Goal: Task Accomplishment & Management: Complete application form

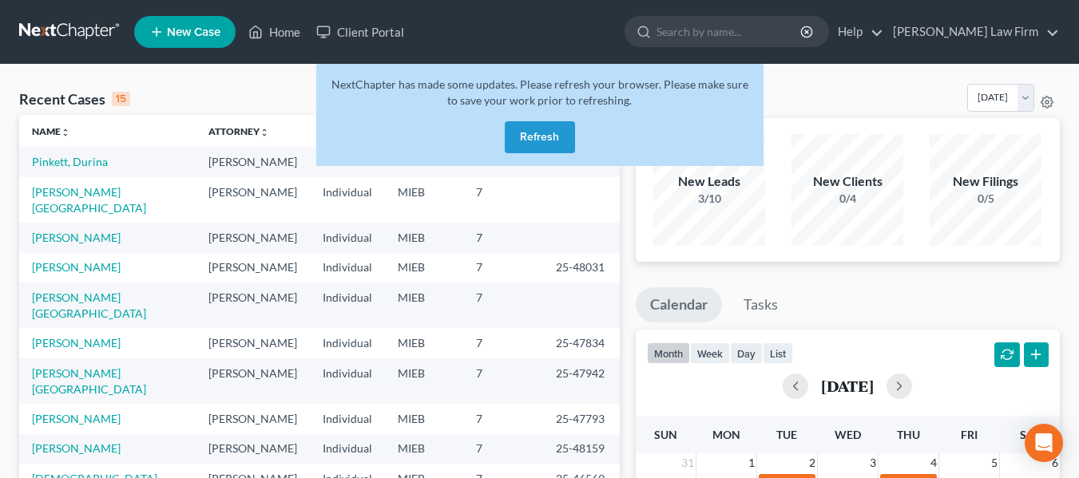
scroll to position [18, 0]
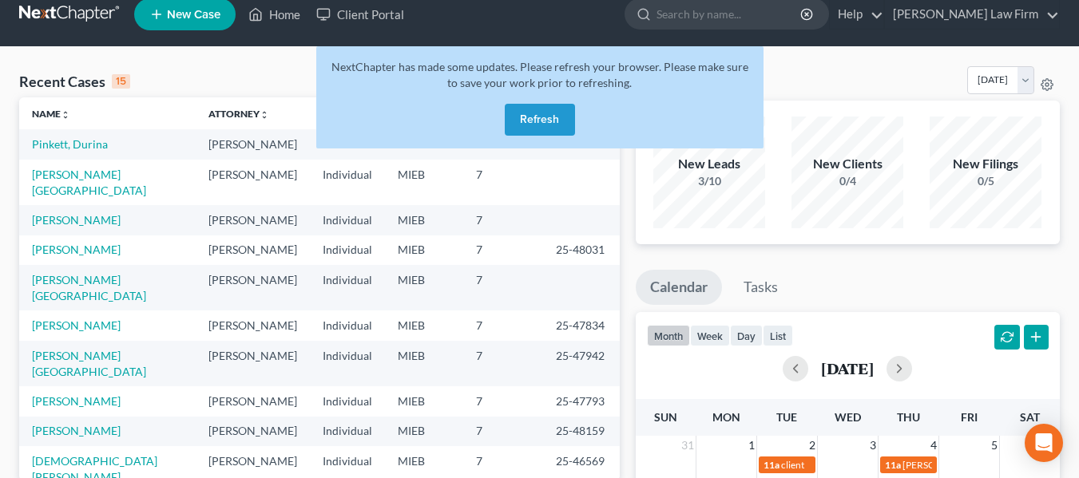
click at [535, 116] on button "Refresh" at bounding box center [540, 120] width 70 height 32
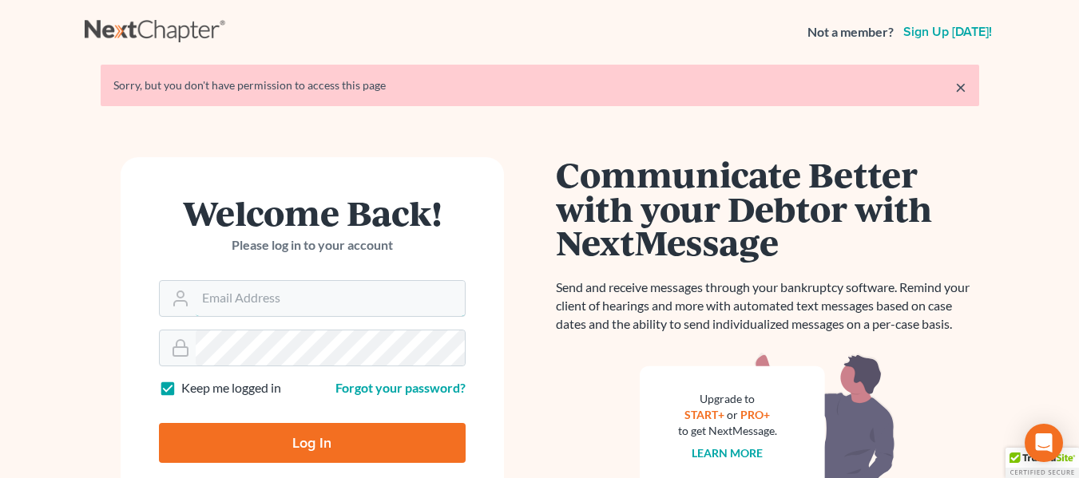
type input "[EMAIL_ADDRESS][DOMAIN_NAME]"
click at [334, 432] on input "Log In" at bounding box center [312, 443] width 307 height 40
type input "Thinking..."
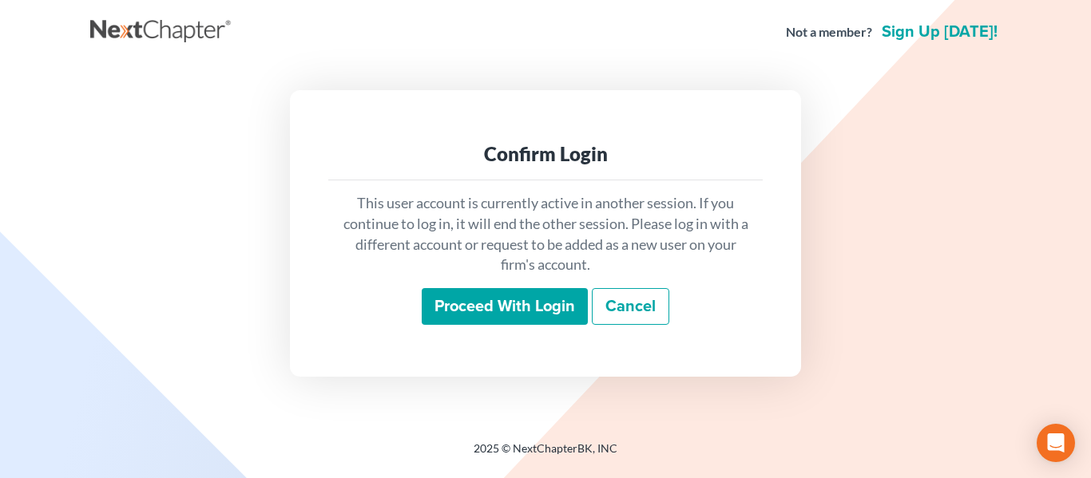
click at [496, 307] on input "Proceed with login" at bounding box center [505, 306] width 166 height 37
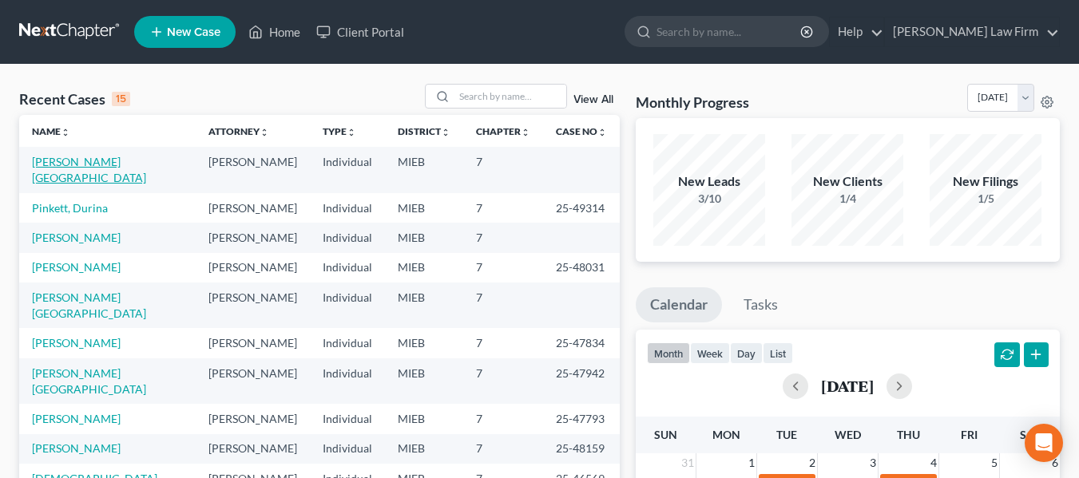
click at [83, 156] on link "[PERSON_NAME][GEOGRAPHIC_DATA]" at bounding box center [89, 170] width 114 height 30
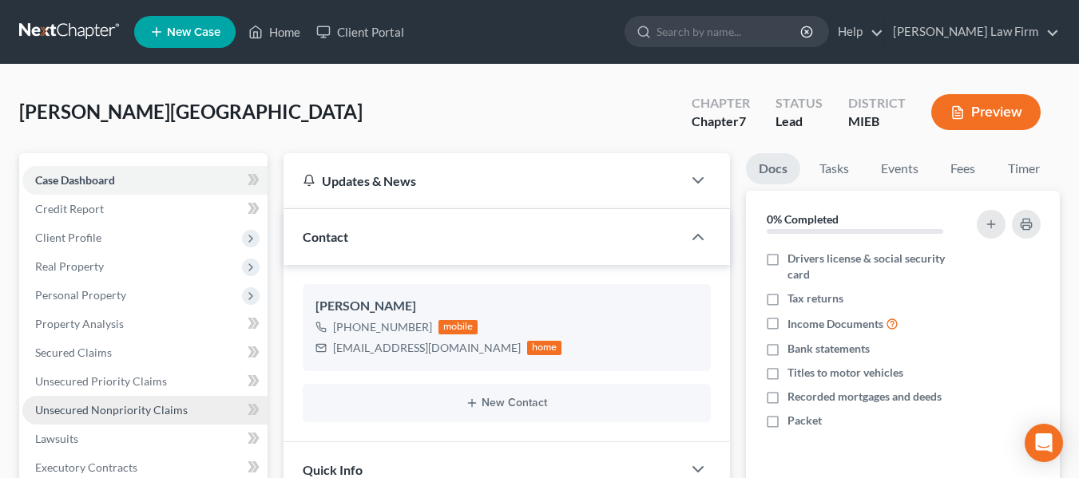
click at [133, 406] on span "Unsecured Nonpriority Claims" at bounding box center [111, 410] width 152 height 14
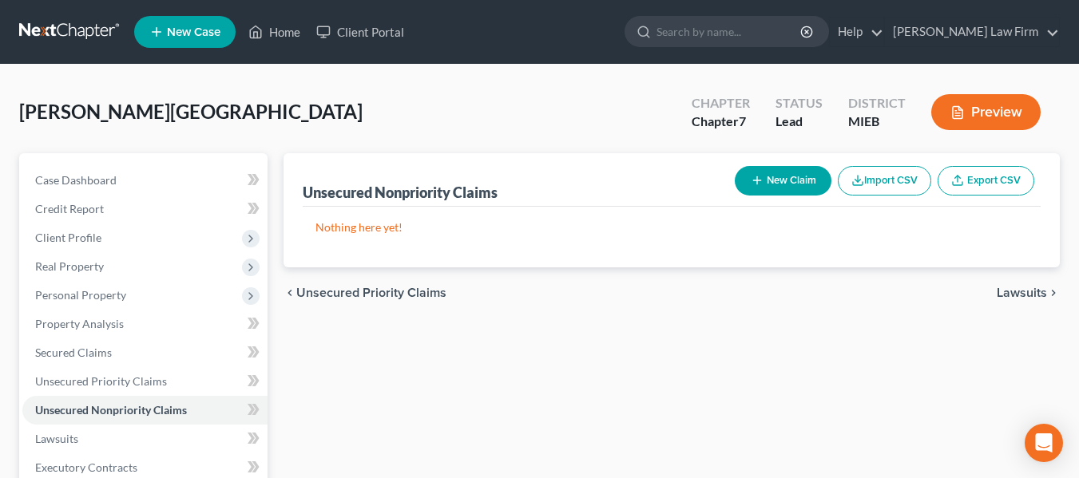
click at [778, 186] on button "New Claim" at bounding box center [782, 181] width 97 height 30
select select "0"
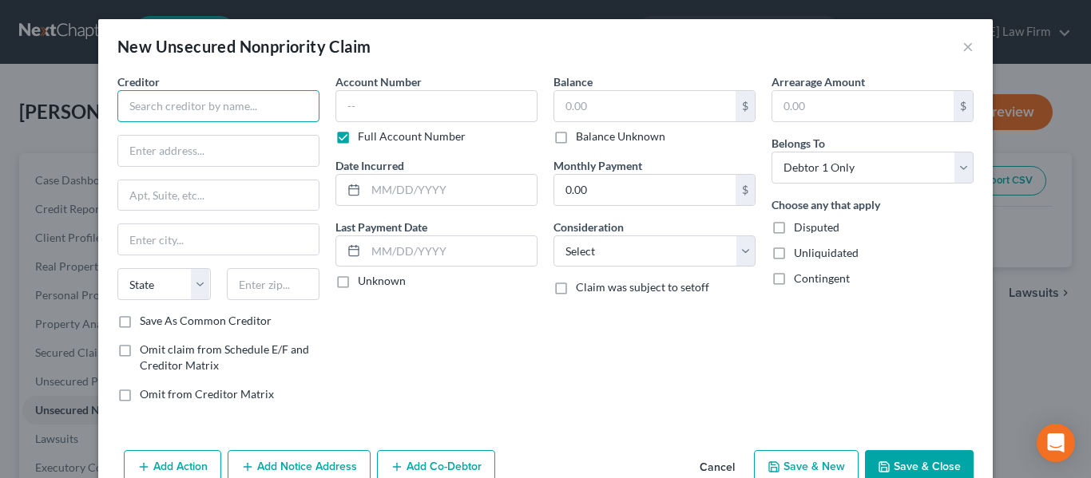
click at [224, 109] on input "text" at bounding box center [218, 106] width 202 height 32
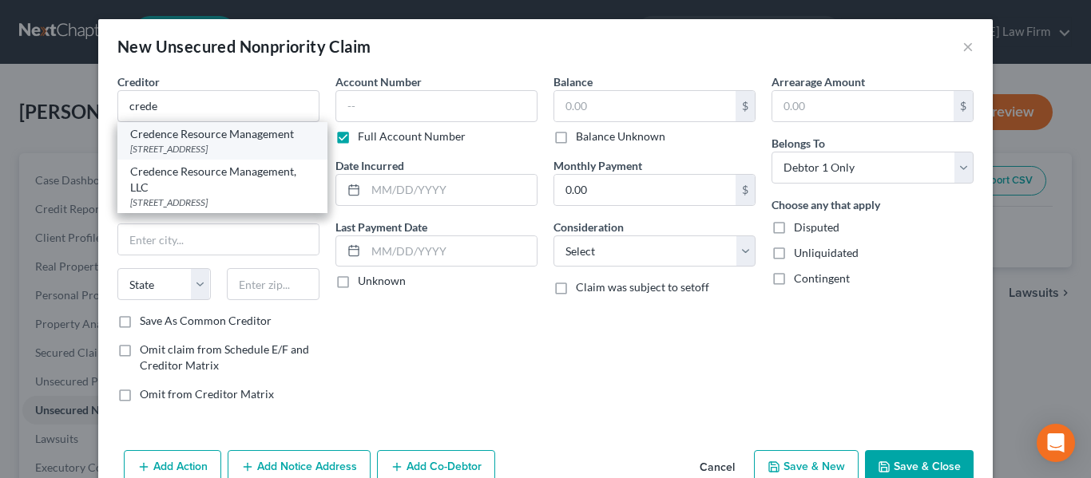
click at [216, 147] on div "[STREET_ADDRESS]" at bounding box center [222, 149] width 184 height 14
type input "Credence Resource Management"
type input "[STREET_ADDRESS]"
type input "[GEOGRAPHIC_DATA]"
select select "45"
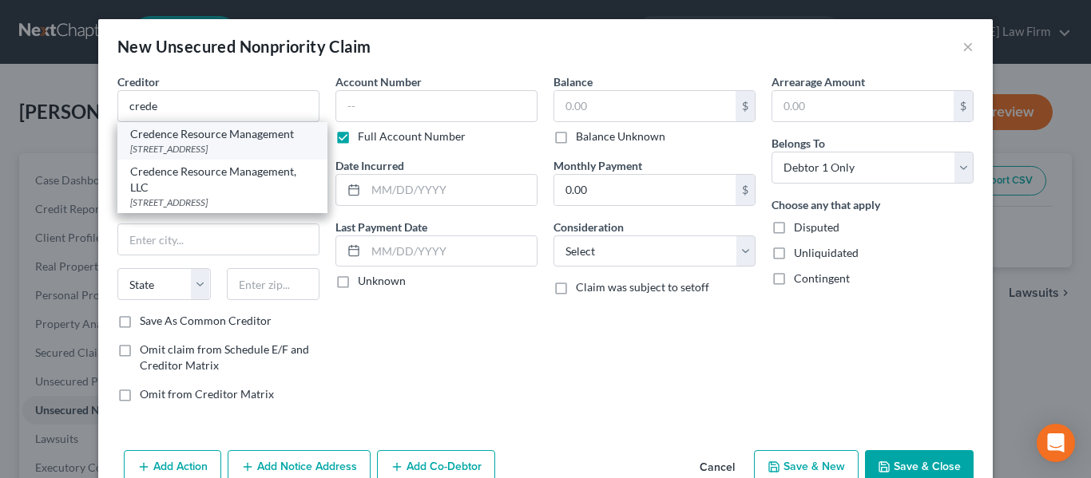
type input "75248-0000"
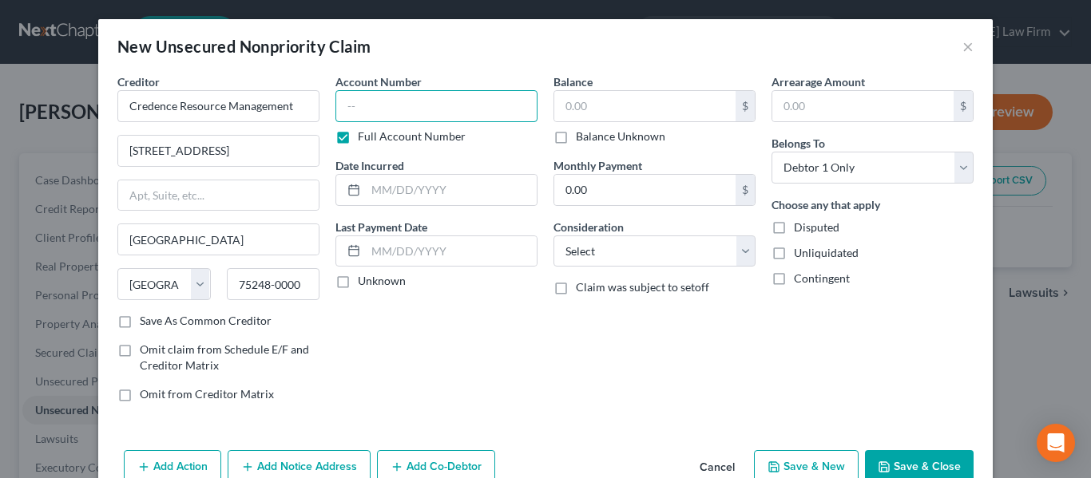
click at [386, 111] on input "text" at bounding box center [436, 106] width 202 height 32
type input "26434xxxx"
click at [613, 104] on input "text" at bounding box center [644, 106] width 181 height 30
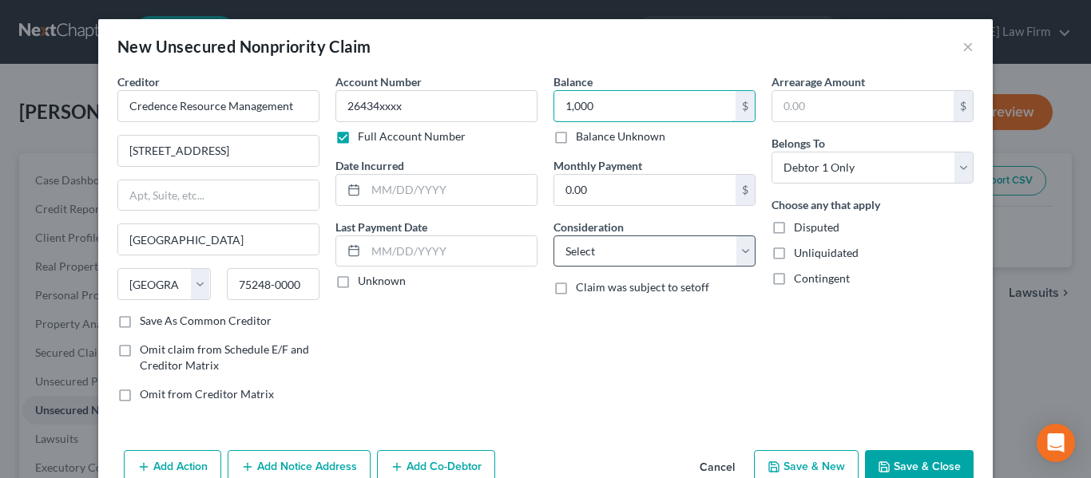
type input "1,000"
click at [663, 264] on select "Select Cable / Satellite Services Collection Agency Credit Card Debt Debt Couns…" at bounding box center [654, 252] width 202 height 32
select select "1"
click at [553, 236] on select "Select Cable / Satellite Services Collection Agency Credit Card Debt Debt Couns…" at bounding box center [654, 252] width 202 height 32
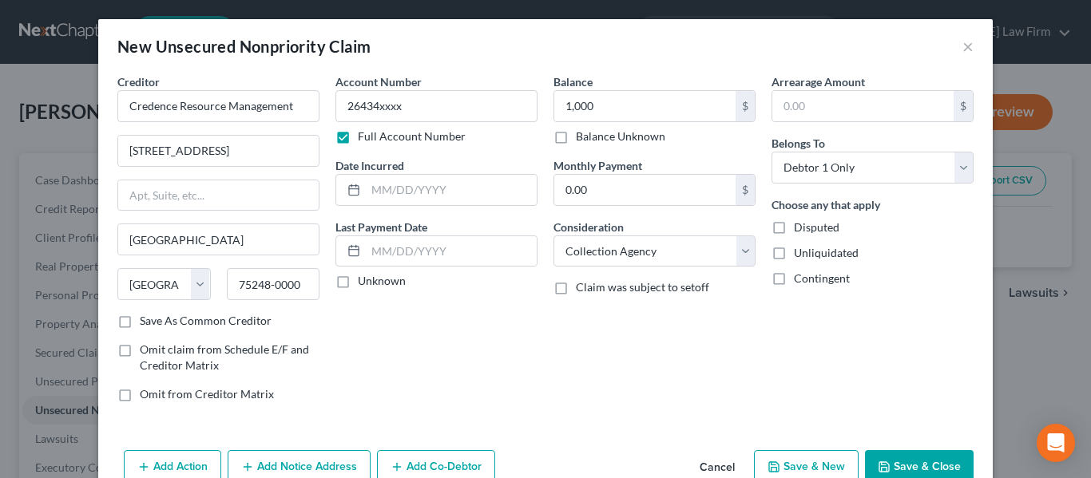
click at [812, 461] on button "Save & New" at bounding box center [806, 467] width 105 height 34
select select "0"
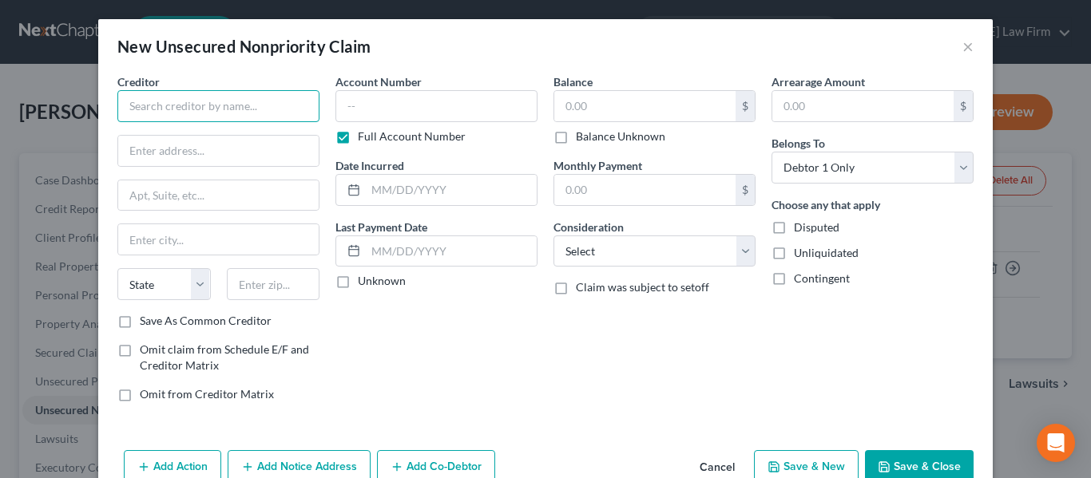
click at [196, 103] on input "text" at bounding box center [218, 106] width 202 height 32
click at [193, 111] on input "[PERSON_NAME] & Assciates" at bounding box center [218, 106] width 202 height 32
type input "[PERSON_NAME] & Associates"
click at [210, 157] on input "text" at bounding box center [218, 151] width 200 height 30
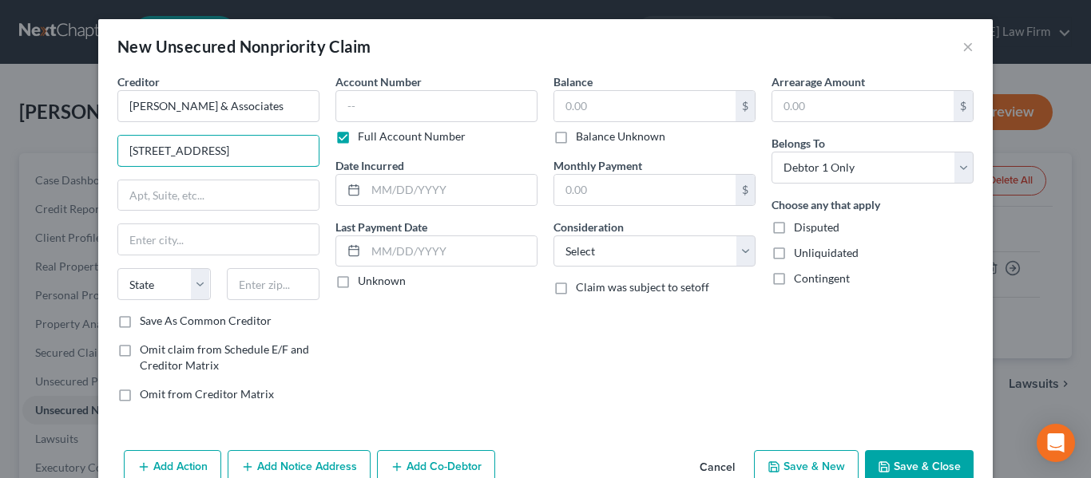
type input "[STREET_ADDRESS]"
click at [274, 279] on input "text" at bounding box center [273, 284] width 93 height 32
type input "03833"
type input "[GEOGRAPHIC_DATA]"
select select "32"
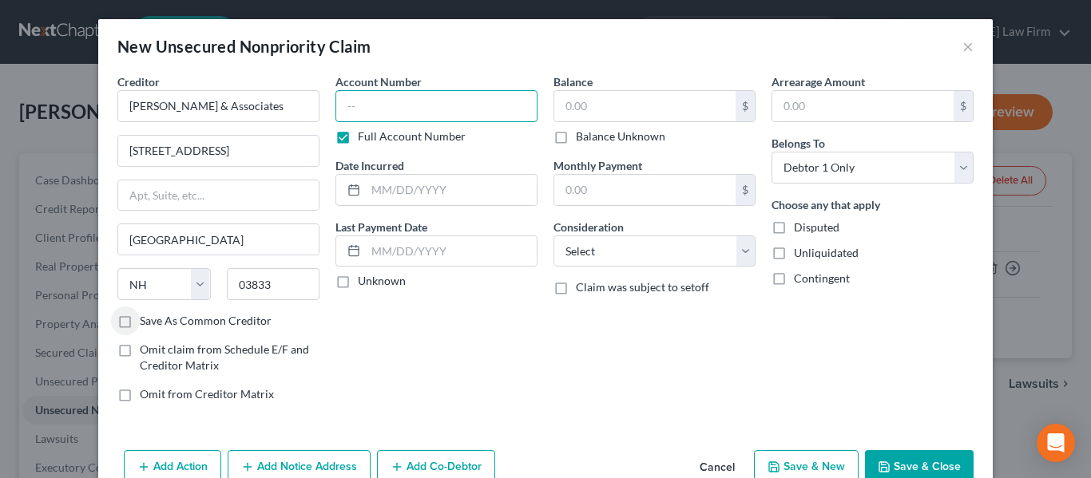
click at [375, 104] on input "text" at bounding box center [436, 106] width 202 height 32
type input "46902xxxx"
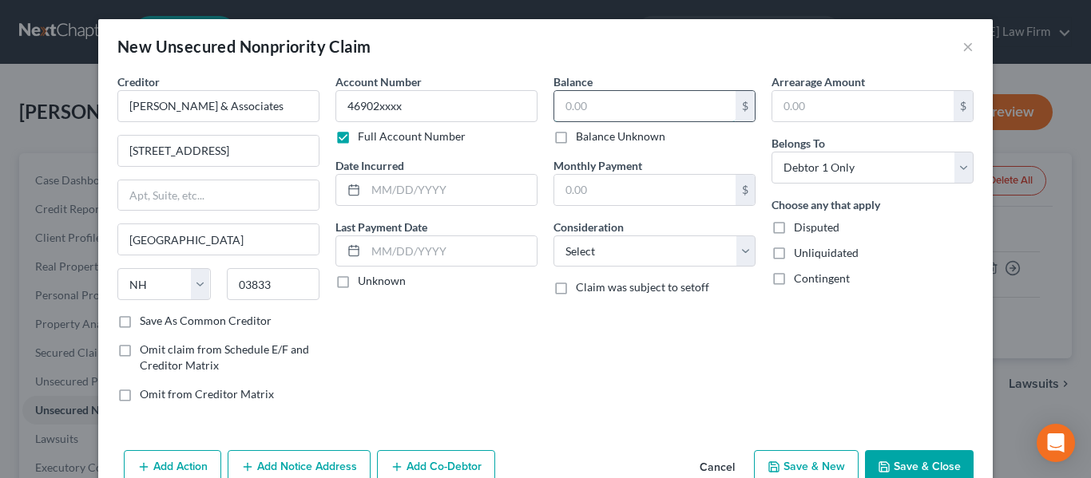
click at [597, 112] on input "text" at bounding box center [644, 106] width 181 height 30
type input "2,500"
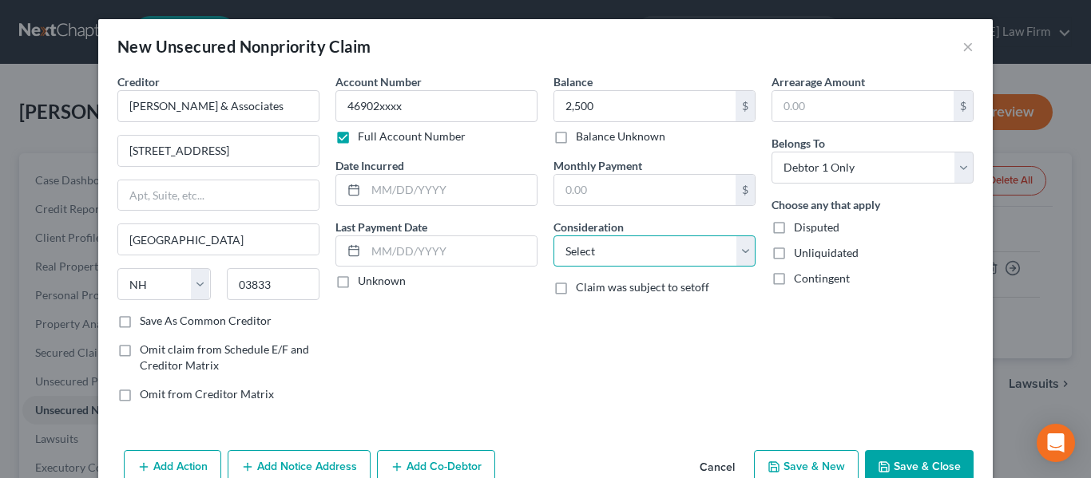
click at [679, 250] on select "Select Cable / Satellite Services Collection Agency Credit Card Debt Debt Couns…" at bounding box center [654, 252] width 202 height 32
select select "1"
click at [553, 236] on select "Select Cable / Satellite Services Collection Agency Credit Card Debt Debt Couns…" at bounding box center [654, 252] width 202 height 32
click at [800, 460] on button "Save & New" at bounding box center [806, 467] width 105 height 34
select select "0"
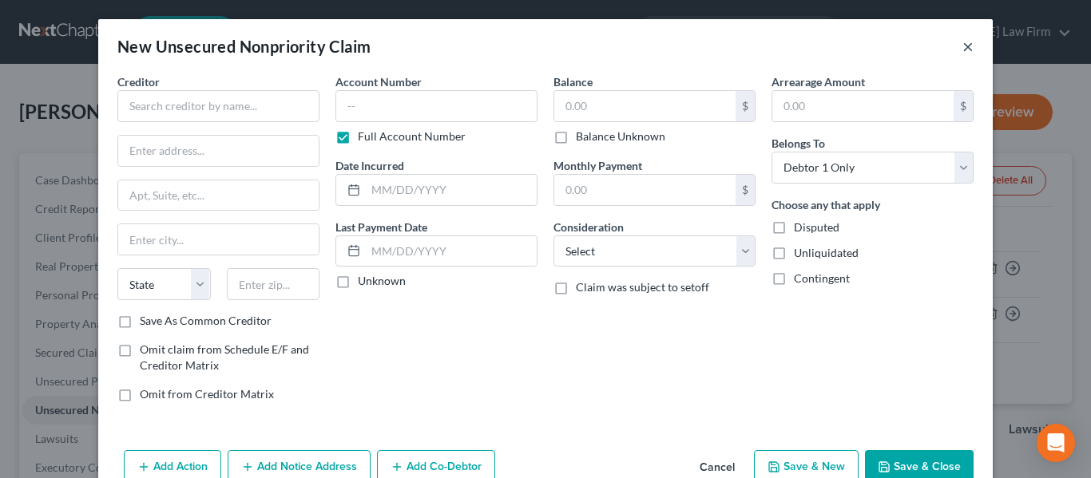
click at [964, 46] on button "×" at bounding box center [967, 46] width 11 height 19
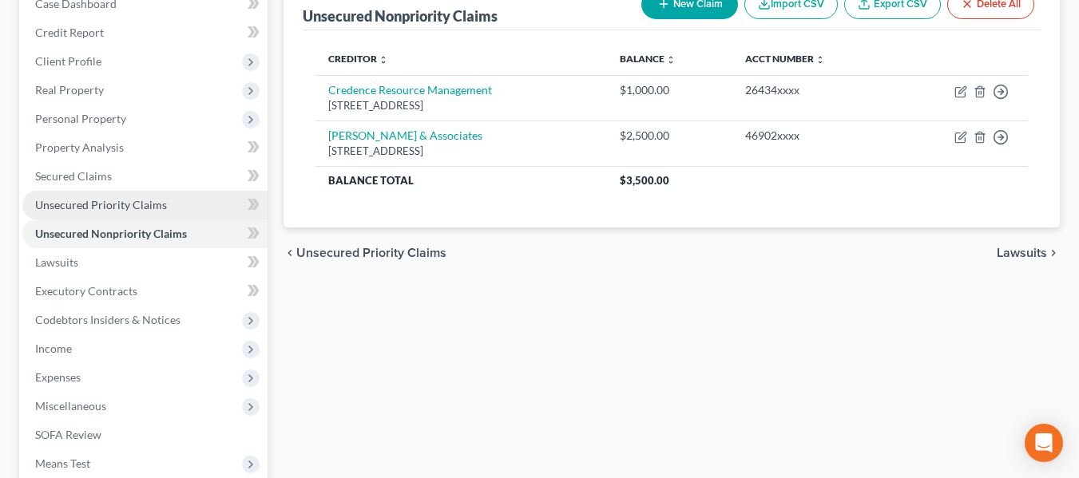
scroll to position [177, 0]
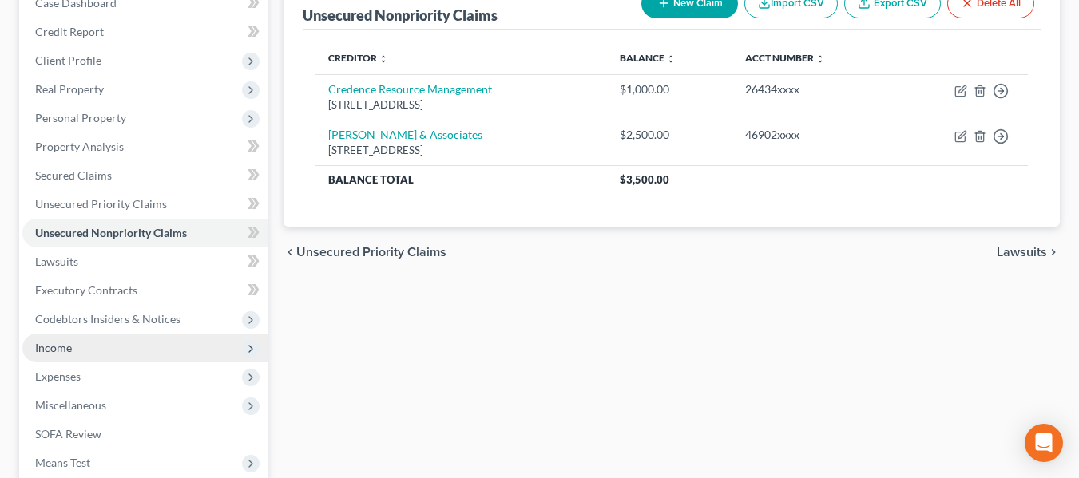
click at [85, 345] on span "Income" at bounding box center [144, 348] width 245 height 29
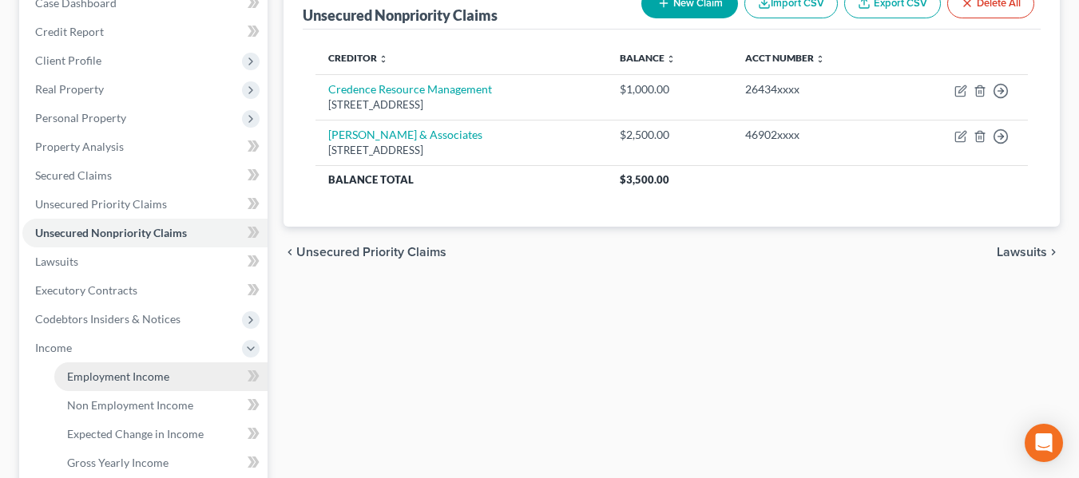
click at [134, 378] on span "Employment Income" at bounding box center [118, 377] width 102 height 14
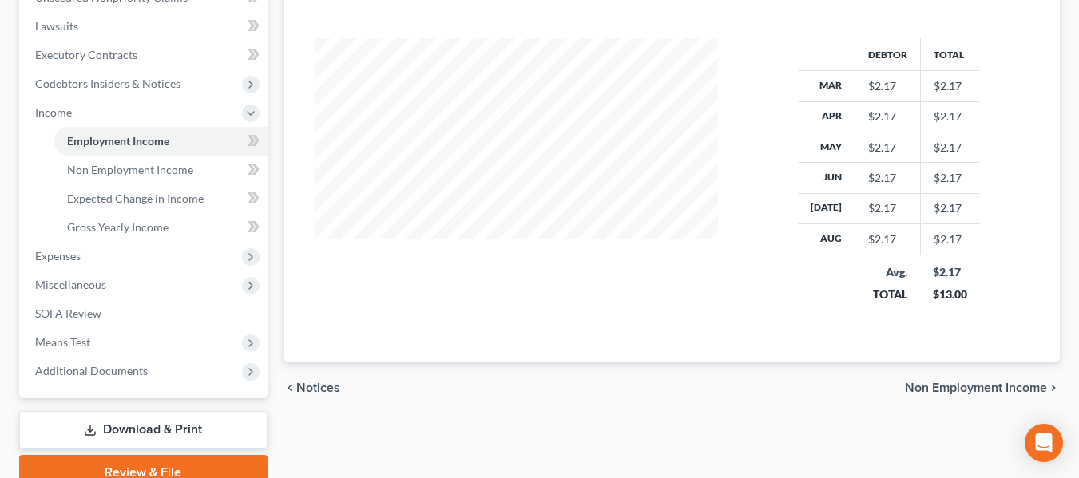
scroll to position [414, 0]
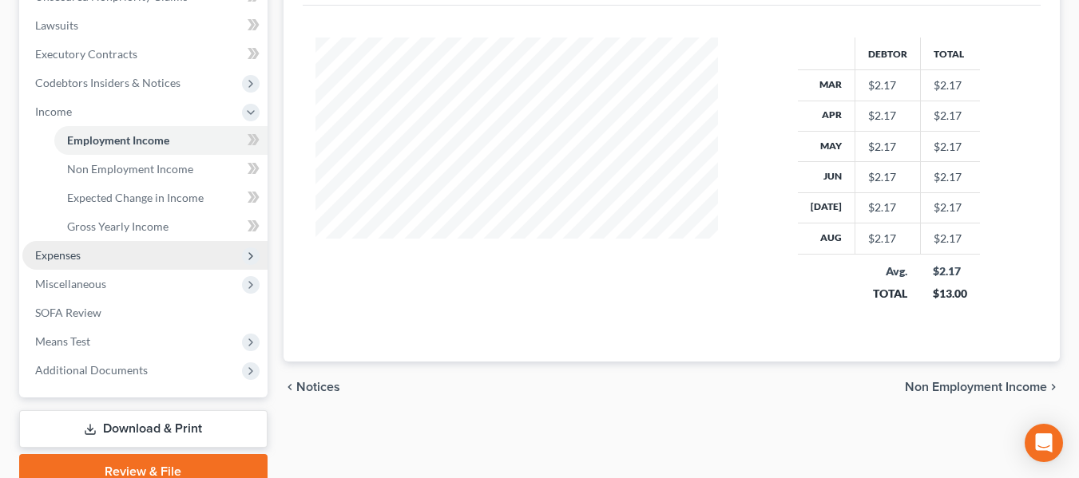
click at [80, 251] on span "Expenses" at bounding box center [58, 255] width 46 height 14
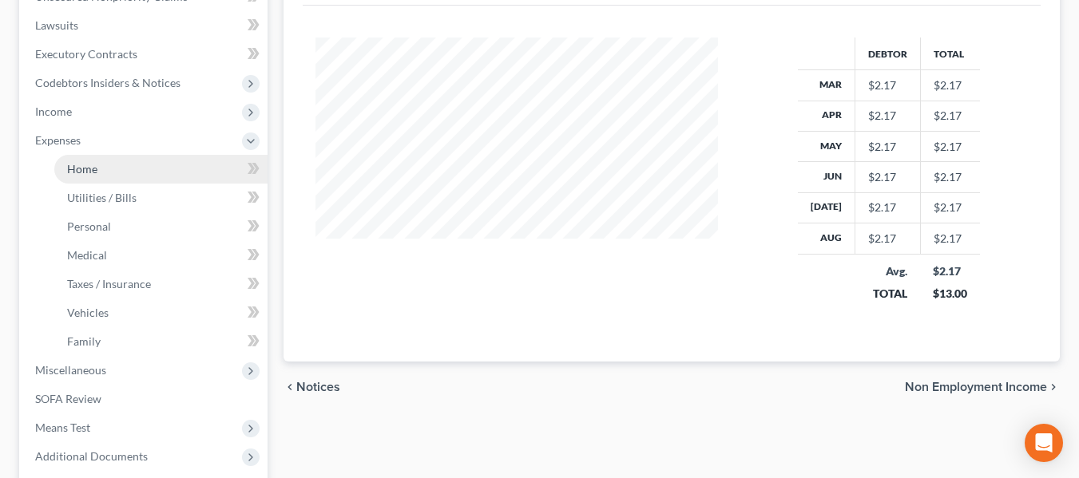
click at [106, 171] on link "Home" at bounding box center [160, 169] width 213 height 29
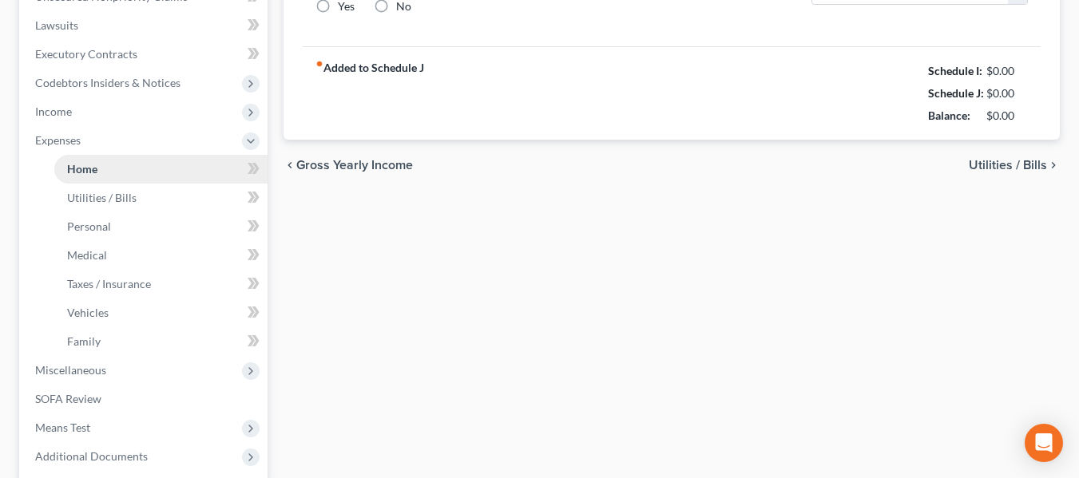
type input "1,075.00"
type input "0.00"
radio input "true"
type input "0.00"
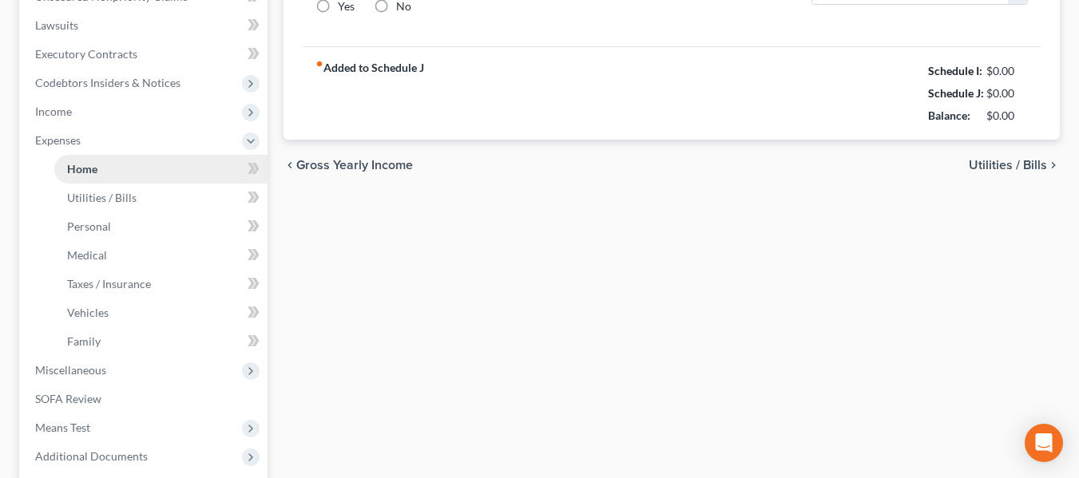
type input "0.00"
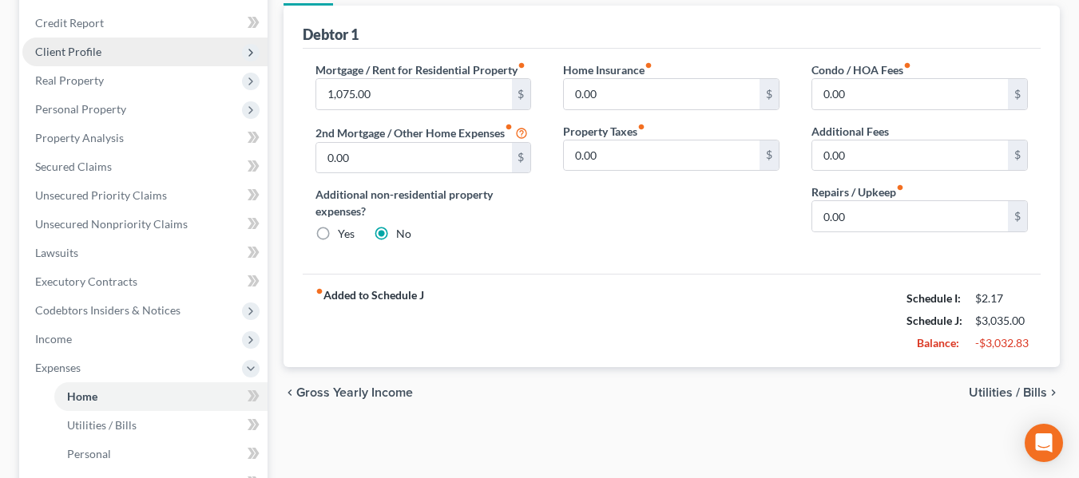
scroll to position [187, 0]
